Goal: Task Accomplishment & Management: Manage account settings

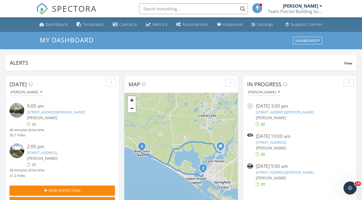
scroll to position [496, 363]
click at [273, 171] on link "[STREET_ADDRESS][PERSON_NAME]" at bounding box center [285, 172] width 58 height 5
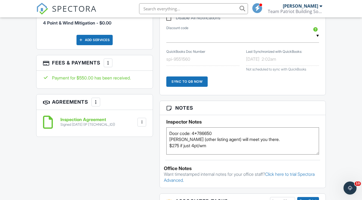
click at [110, 60] on div at bounding box center [107, 62] width 5 height 5
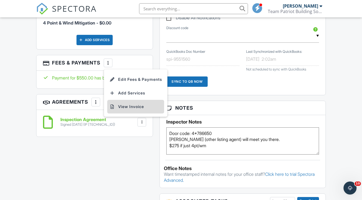
click at [123, 100] on li "View Invoice" at bounding box center [135, 107] width 57 height 14
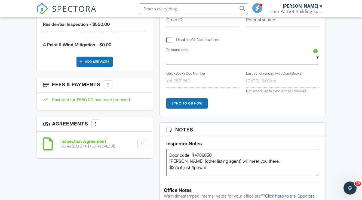
scroll to position [382, 0]
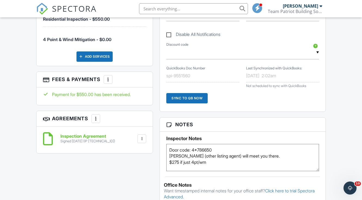
click at [109, 77] on div at bounding box center [107, 79] width 5 height 5
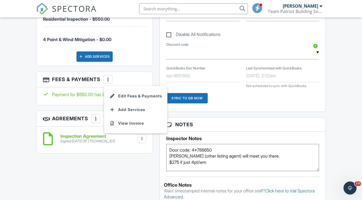
click at [158, 72] on div "Reports Unlocked Attach New Florida 4-Point Inspection Form (2025) Florida 4-Po…" at bounding box center [242, 67] width 173 height 578
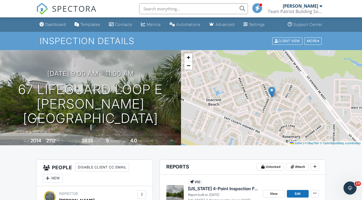
scroll to position [0, 0]
click at [317, 42] on div at bounding box center [318, 41] width 2 height 4
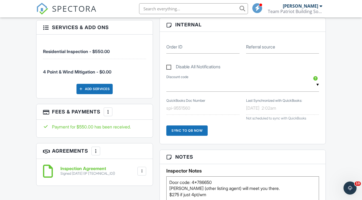
scroll to position [350, 0]
click at [109, 109] on div at bounding box center [107, 111] width 5 height 5
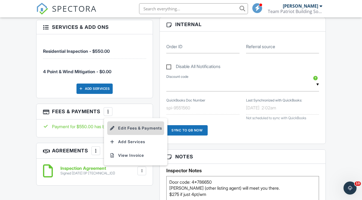
click at [132, 122] on li "Edit Fees & Payments" at bounding box center [135, 129] width 57 height 14
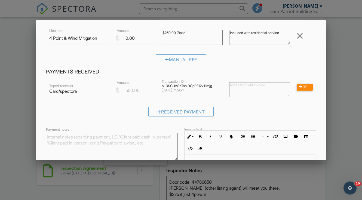
scroll to position [59, 0]
click at [27, 135] on div at bounding box center [181, 98] width 362 height 250
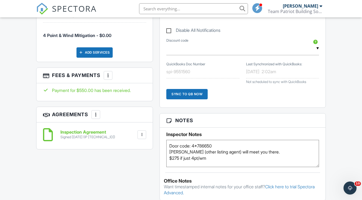
scroll to position [384, 0]
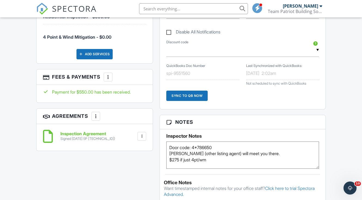
click at [110, 74] on div at bounding box center [107, 76] width 5 height 5
click at [158, 69] on div "Reports Unlocked Attach New Florida 4-Point Inspection Form (2025) Florida 4-Po…" at bounding box center [242, 64] width 173 height 578
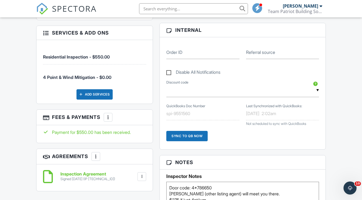
scroll to position [341, 0]
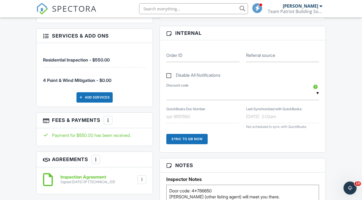
click at [108, 118] on div at bounding box center [107, 120] width 5 height 5
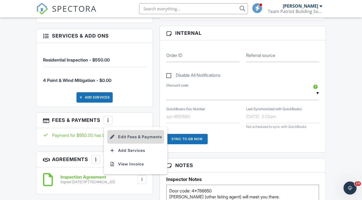
click at [144, 131] on li "Edit Fees & Payments" at bounding box center [135, 137] width 57 height 14
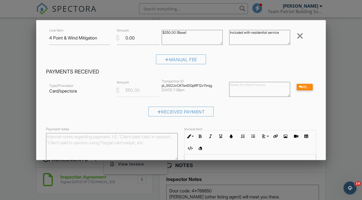
scroll to position [0, 0]
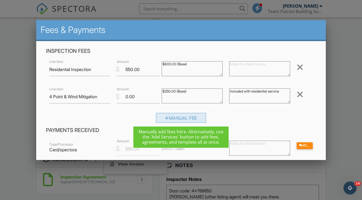
click at [179, 122] on div "Manual Fee" at bounding box center [181, 118] width 50 height 10
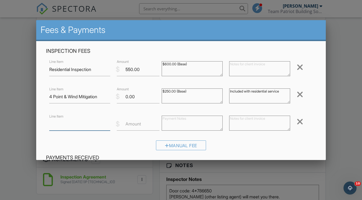
click at [62, 119] on input "Line Item" at bounding box center [79, 123] width 61 height 13
type input "Residential Inspection"
click at [142, 126] on input "Amount" at bounding box center [138, 123] width 43 height 13
type input "550"
click at [240, 147] on div "Manual Fee" at bounding box center [181, 148] width 270 height 14
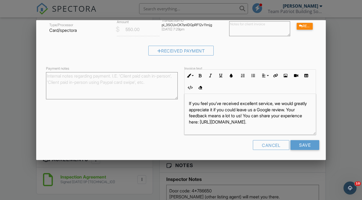
scroll to position [147, 0]
click at [304, 144] on input "Save" at bounding box center [305, 146] width 29 height 10
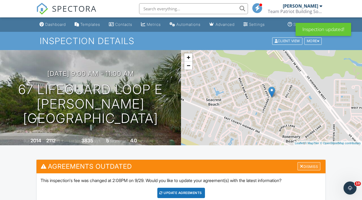
click at [306, 169] on div "Dismiss" at bounding box center [309, 166] width 23 height 8
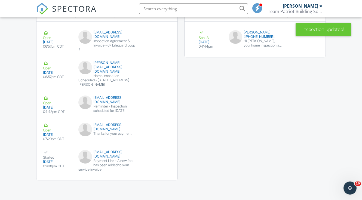
scroll to position [788, 0]
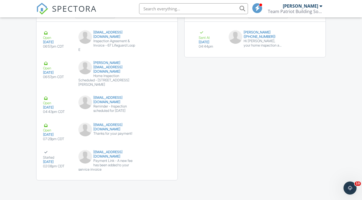
click at [95, 171] on div "Payment Link - A new fee has been added to your service invoice" at bounding box center [106, 165] width 57 height 13
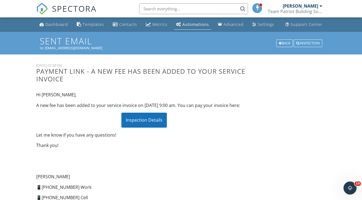
click at [74, 6] on span "SPECTORA" at bounding box center [74, 8] width 45 height 11
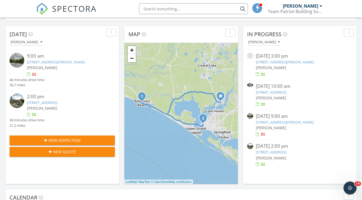
scroll to position [53, 0]
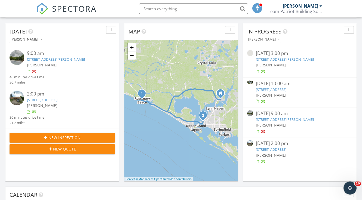
click at [274, 119] on link "67 Lifeguard Loop E, Rosemary Beach, FL 32461" at bounding box center [285, 119] width 58 height 5
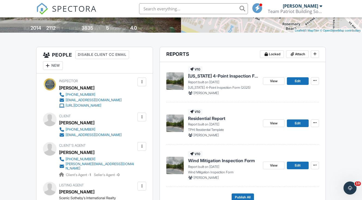
scroll to position [120, 0]
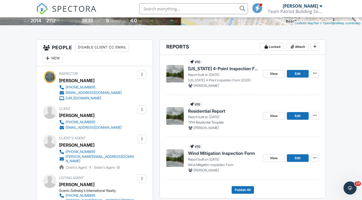
click at [214, 67] on span "[US_STATE] 4-Point Inspection Form (2025)" at bounding box center [223, 69] width 71 height 6
